Goal: Information Seeking & Learning: Learn about a topic

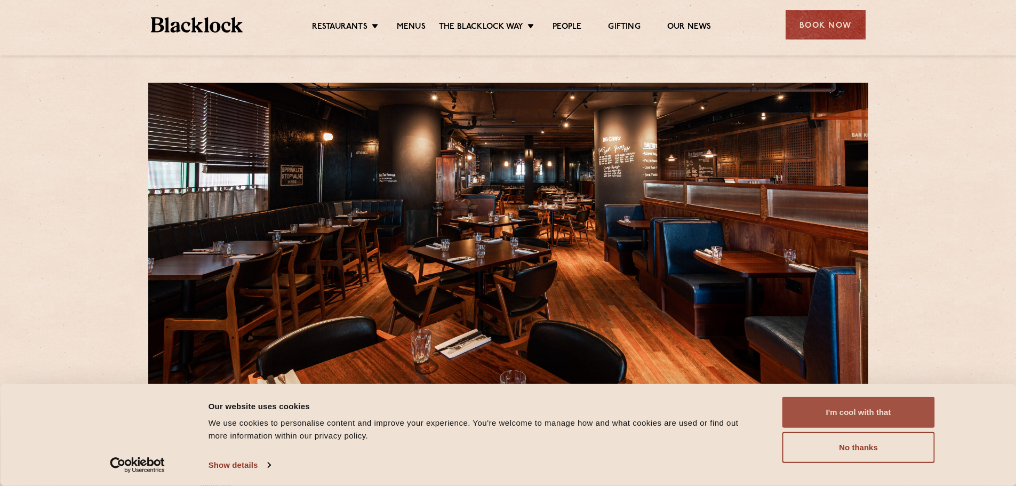
click at [871, 408] on button "I'm cool with that" at bounding box center [858, 412] width 152 height 31
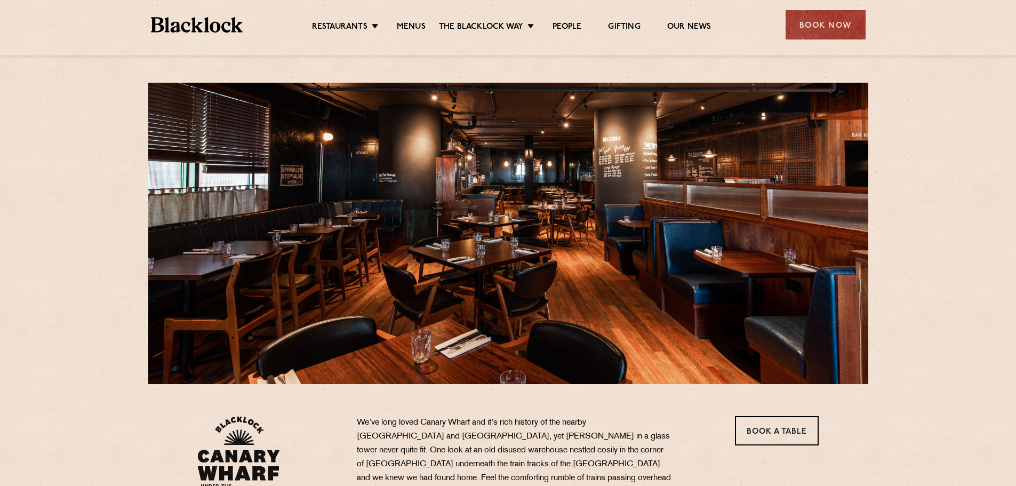
click at [415, 20] on ul "Restaurants [GEOGRAPHIC_DATA] [GEOGRAPHIC_DATA] [GEOGRAPHIC_DATA] [GEOGRAPHIC_D…" at bounding box center [511, 25] width 537 height 17
click at [417, 27] on link "Menus" at bounding box center [411, 28] width 29 height 12
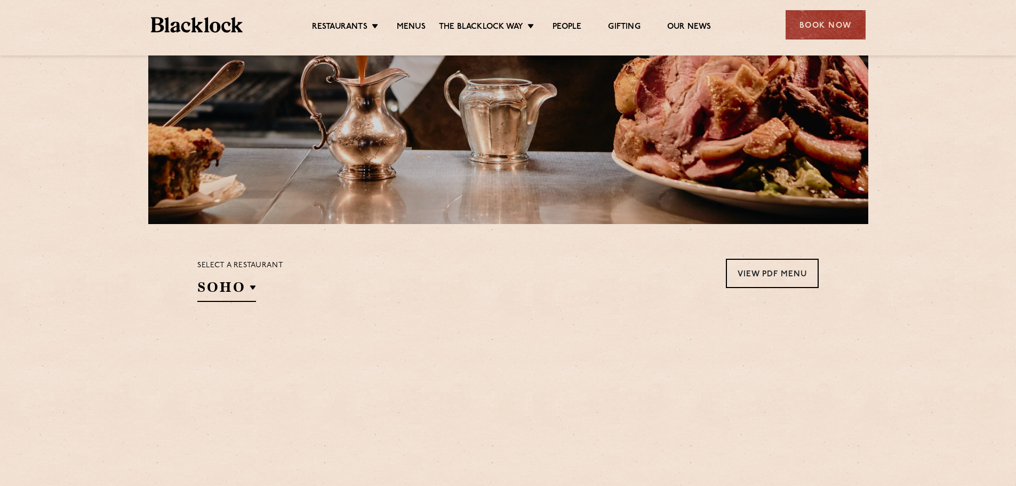
scroll to position [213, 0]
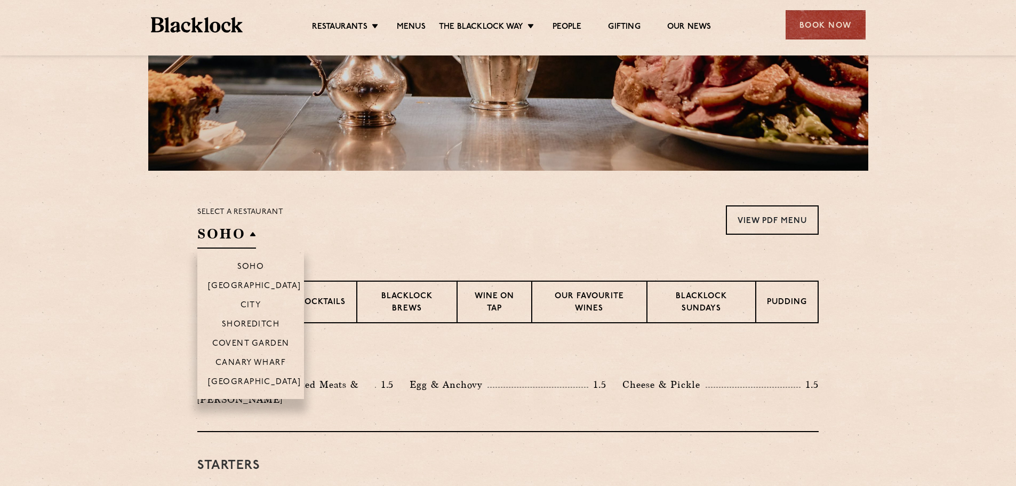
click at [206, 237] on h2 "SOHO" at bounding box center [226, 236] width 59 height 24
click at [261, 361] on p "Canary Wharf" at bounding box center [250, 363] width 70 height 11
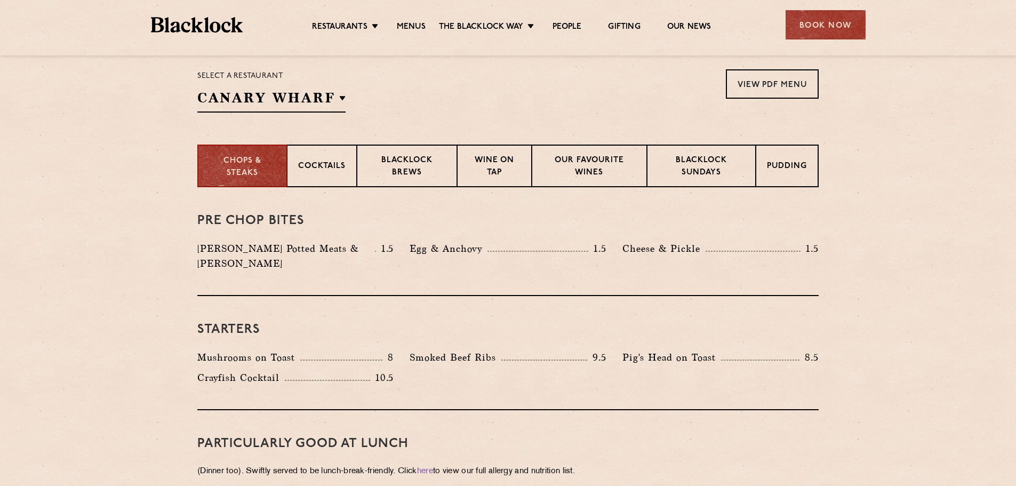
scroll to position [373, 0]
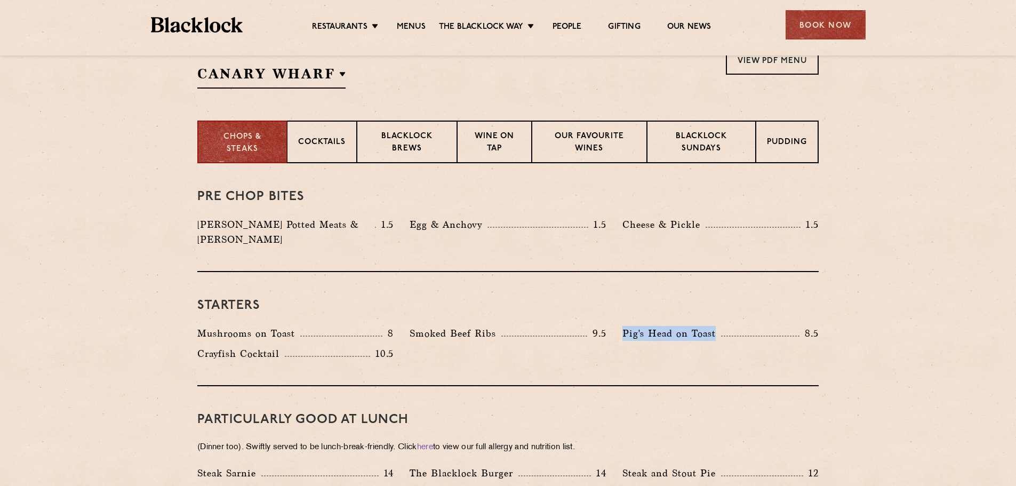
drag, startPoint x: 624, startPoint y: 318, endPoint x: 730, endPoint y: 313, distance: 106.2
click at [726, 326] on div "Pig's Head on Toast 8.5" at bounding box center [720, 333] width 196 height 15
copy p "Pig's Head on Toast"
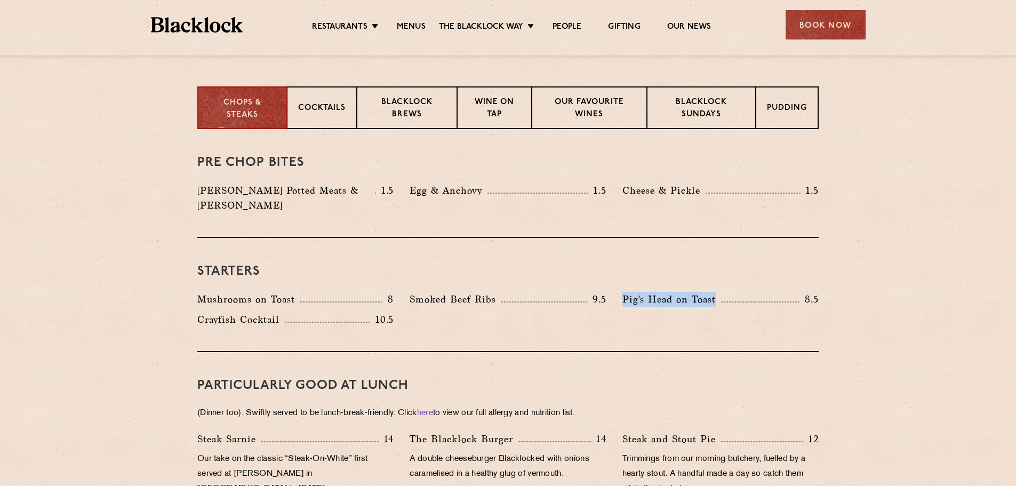
scroll to position [426, 0]
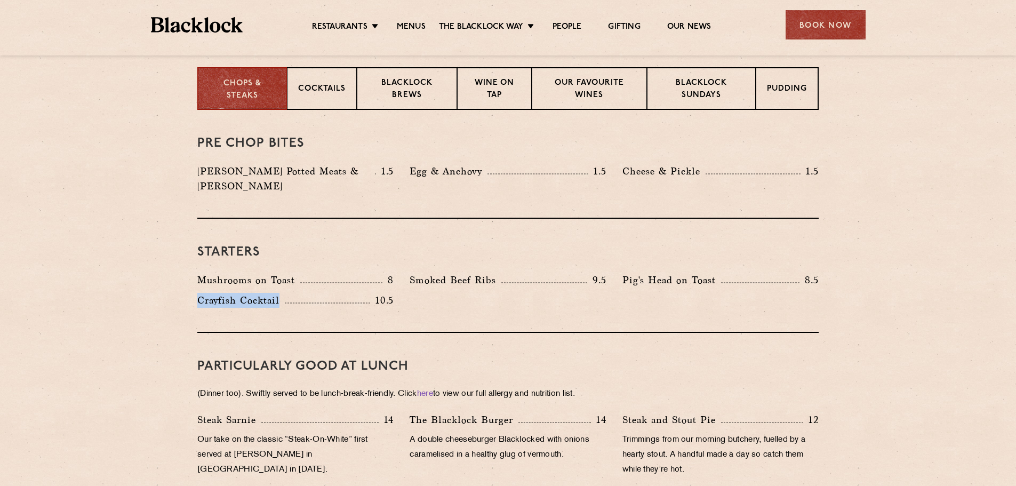
drag, startPoint x: 283, startPoint y: 286, endPoint x: 170, endPoint y: 283, distance: 112.5
drag, startPoint x: 505, startPoint y: 265, endPoint x: 337, endPoint y: 272, distance: 168.6
click at [337, 272] on div "Mushrooms on Toast 8 Smoked Beef Ribs 9.5 Pig's Head on Toast 8.5 10.5" at bounding box center [507, 292] width 637 height 41
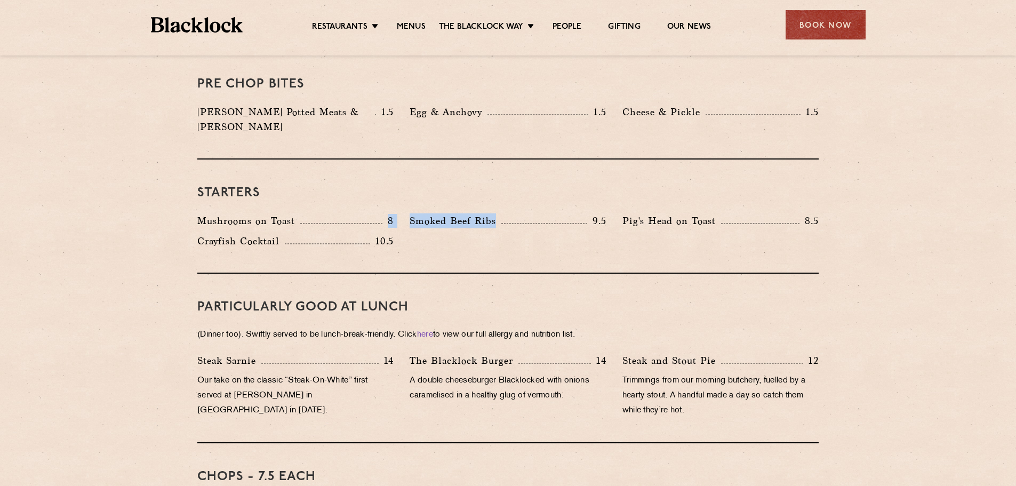
scroll to position [533, 0]
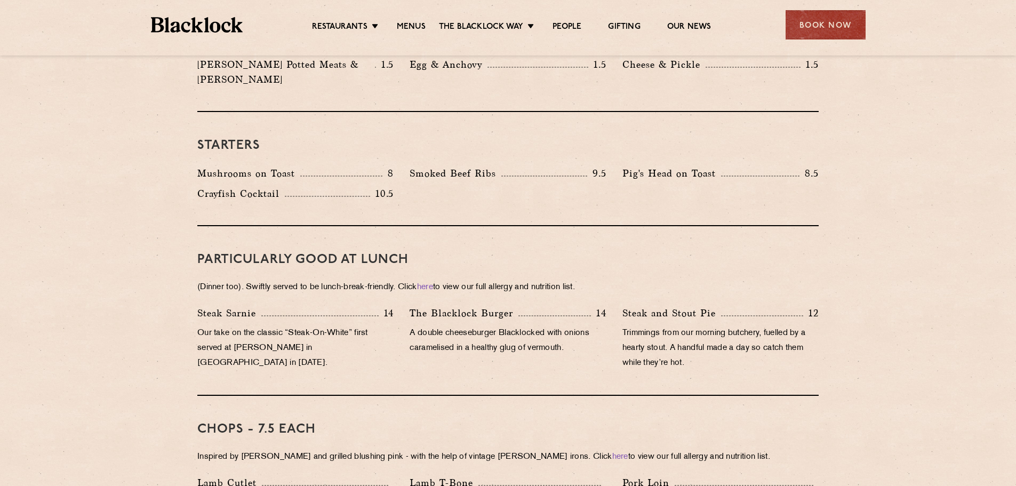
click at [365, 343] on div "Steak Sarnie 14 Our take on the classic “Steak-On-White” first served at Louis’…" at bounding box center [295, 340] width 212 height 70
drag, startPoint x: 205, startPoint y: 287, endPoint x: 361, endPoint y: 312, distance: 158.2
click at [342, 312] on div "PARTICULARLY GOOD AT LUNCH (Dinner too). Swiftly served to be lunch-break-frien…" at bounding box center [507, 311] width 621 height 170
click at [432, 305] on p "The Blacklock Burger" at bounding box center [463, 312] width 109 height 15
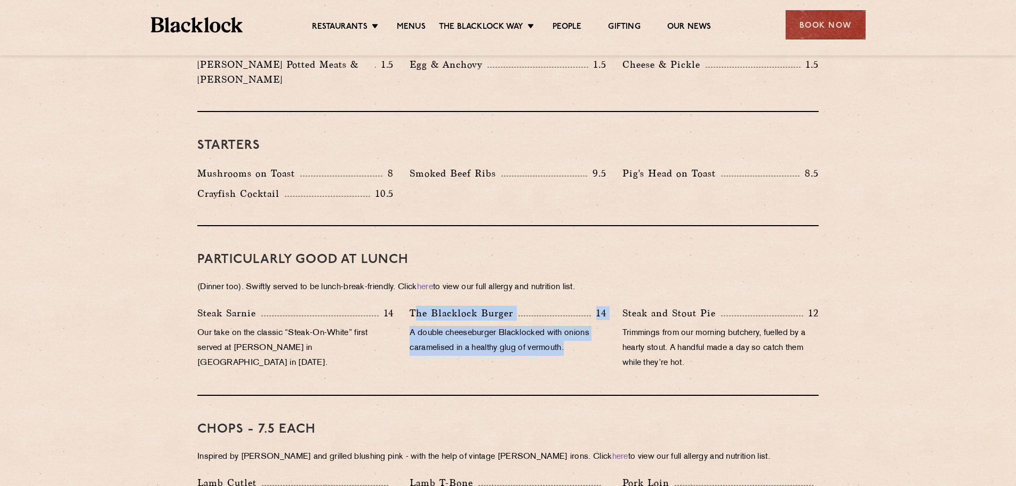
drag, startPoint x: 416, startPoint y: 296, endPoint x: 597, endPoint y: 361, distance: 192.1
click at [597, 361] on div "PARTICULARLY GOOD AT LUNCH (Dinner too). Swiftly served to be lunch-break-frien…" at bounding box center [507, 311] width 621 height 170
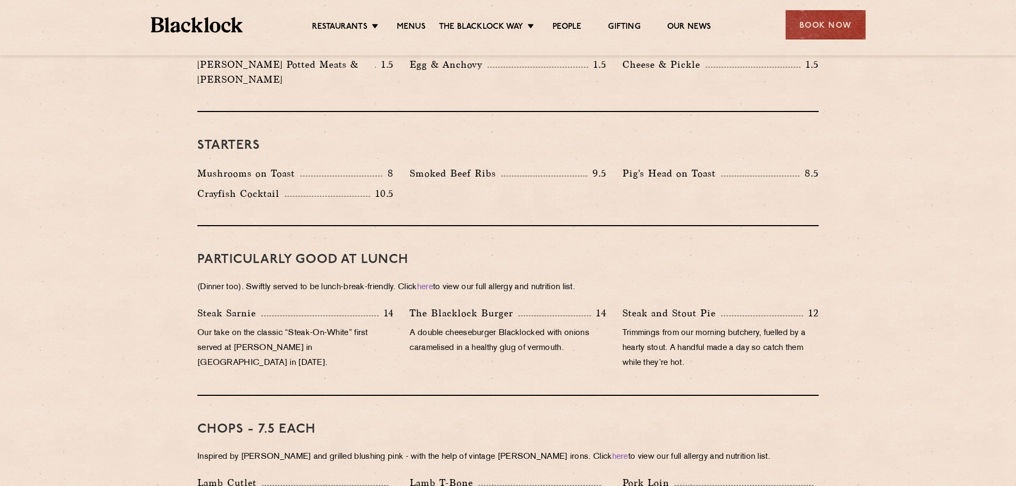
click at [712, 328] on p "Trimmings from our morning butchery, fuelled by a hearty stout. A handful made …" at bounding box center [720, 348] width 196 height 45
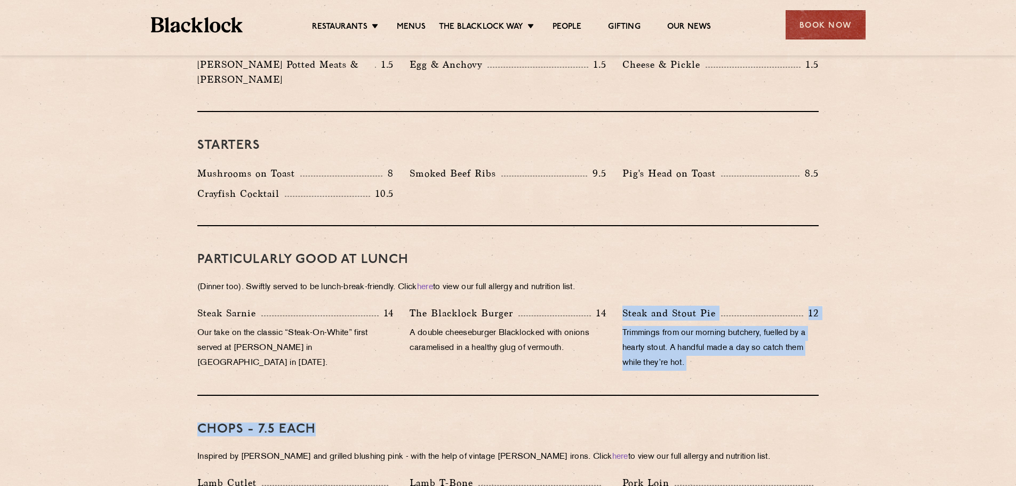
drag, startPoint x: 696, startPoint y: 305, endPoint x: 837, endPoint y: 383, distance: 161.3
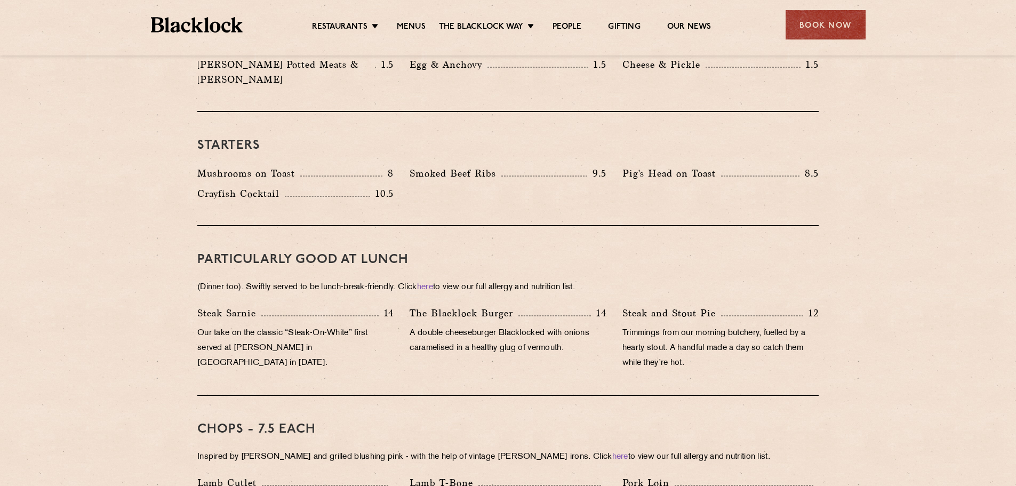
drag, startPoint x: 426, startPoint y: 292, endPoint x: 442, endPoint y: 296, distance: 16.4
click at [438, 305] on p "The Blacklock Burger" at bounding box center [463, 312] width 109 height 15
click at [718, 309] on div "Steak and Stout Pie 12 Trimmings from our morning butchery, fuelled by a hearty…" at bounding box center [720, 340] width 212 height 70
click at [216, 305] on p "Steak Sarnie" at bounding box center [229, 312] width 64 height 15
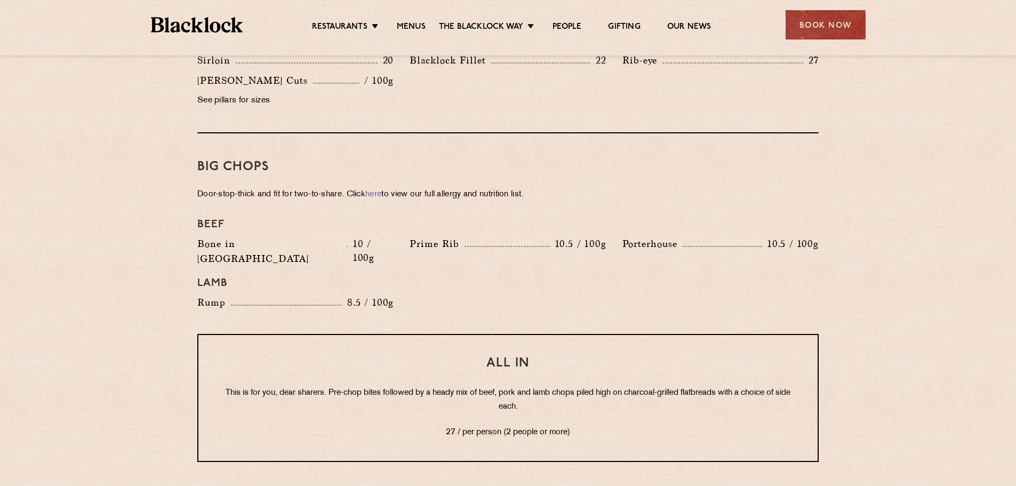
scroll to position [1120, 0]
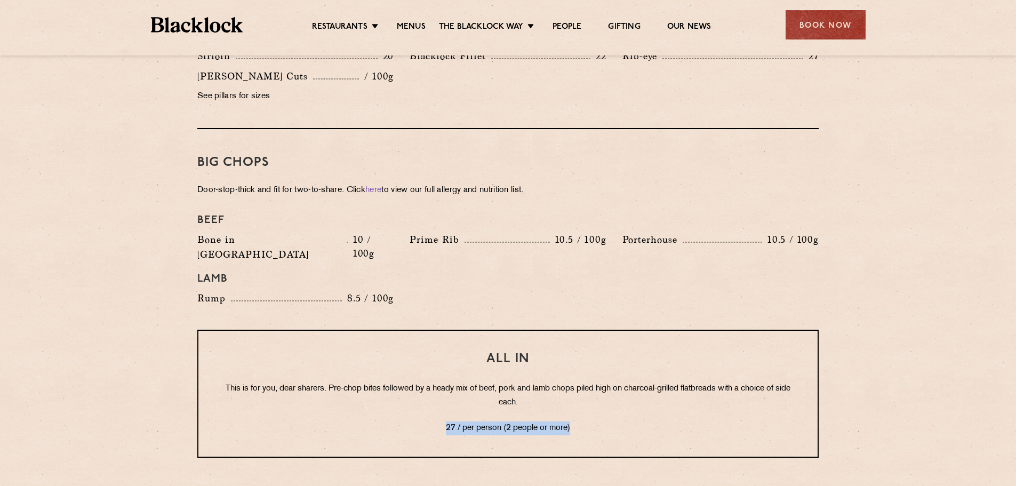
drag, startPoint x: 576, startPoint y: 402, endPoint x: 440, endPoint y: 405, distance: 136.5
click at [425, 406] on div "All In This is for you, dear sharers. Pre-chop bites followed by a heady mix of…" at bounding box center [507, 393] width 621 height 128
click at [627, 383] on div "All In This is for you, dear sharers. Pre-chop bites followed by a heady mix of…" at bounding box center [507, 393] width 621 height 128
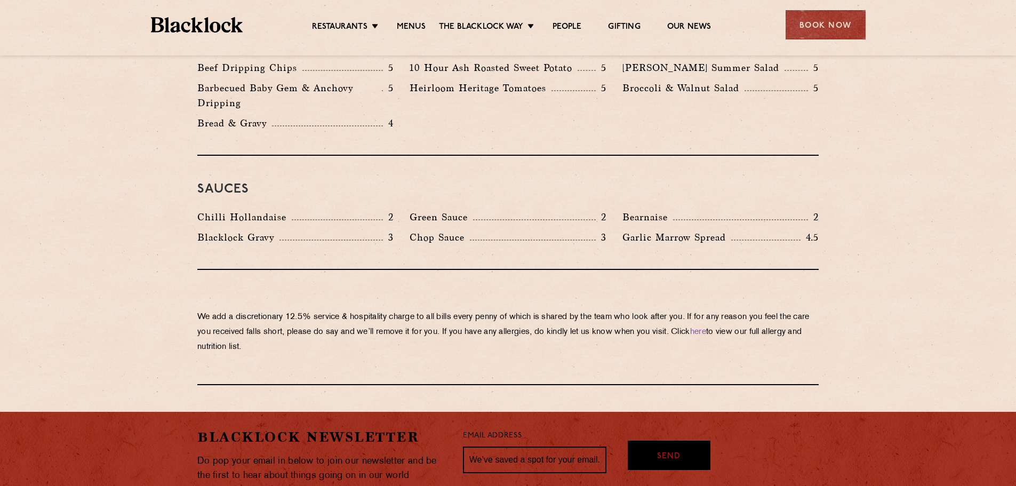
scroll to position [1546, 0]
